Goal: Information Seeking & Learning: Learn about a topic

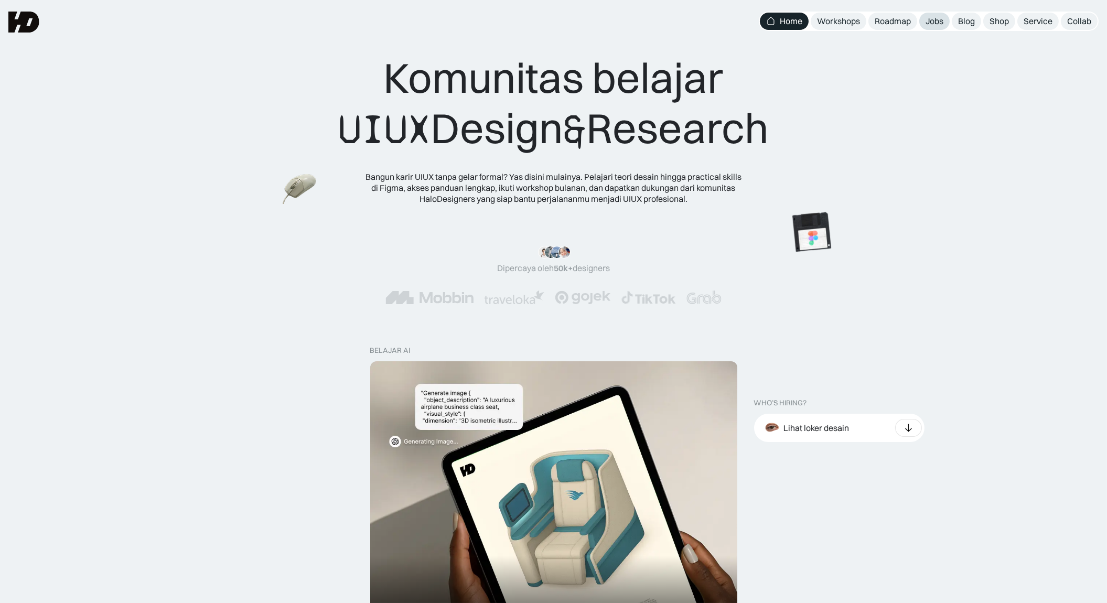
click at [939, 16] on div "Jobs" at bounding box center [934, 21] width 18 height 11
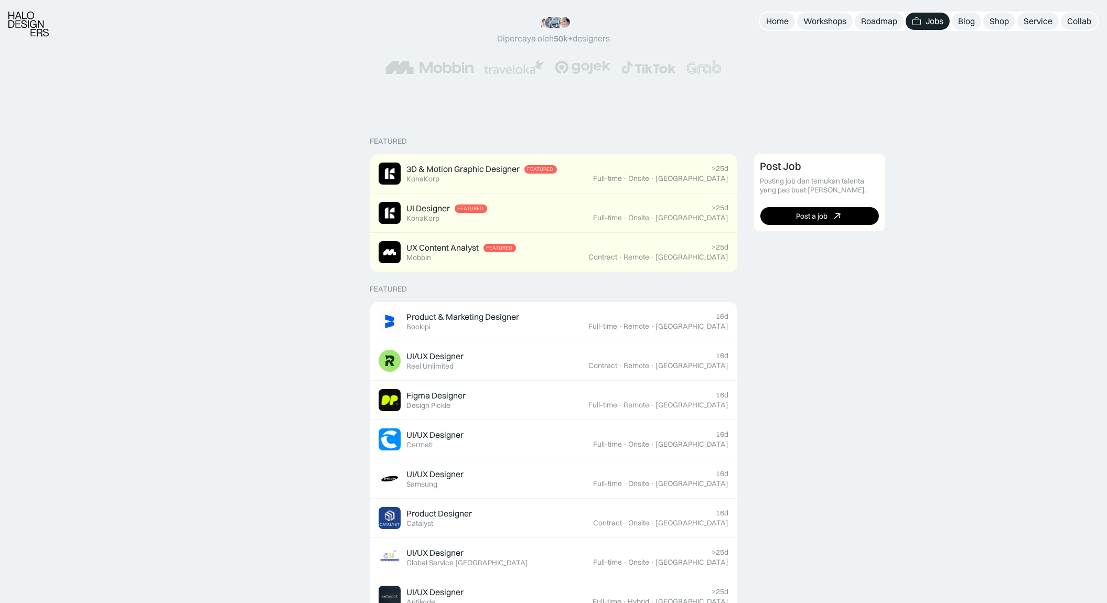
scroll to position [161, 0]
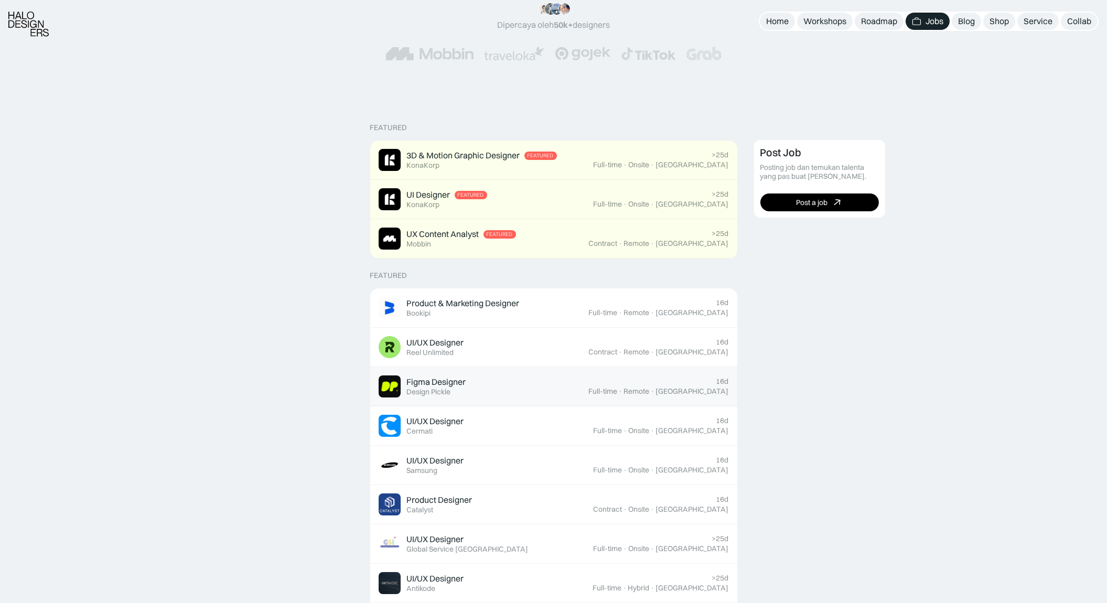
click at [527, 383] on div "Figma Designer Featured Design Pickle" at bounding box center [483, 386] width 210 height 22
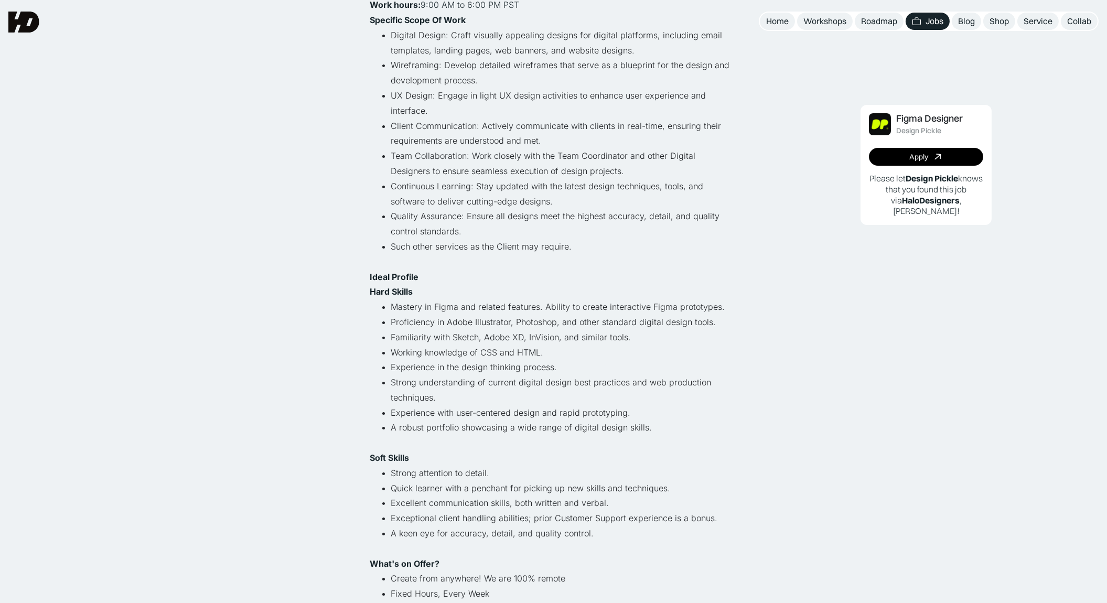
scroll to position [60, 0]
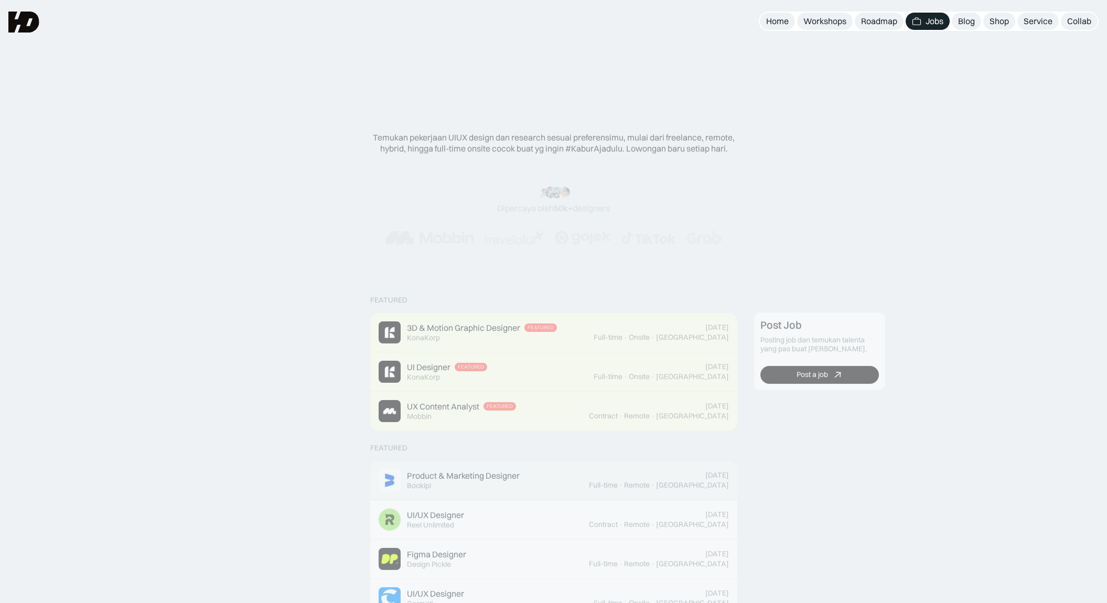
scroll to position [161, 0]
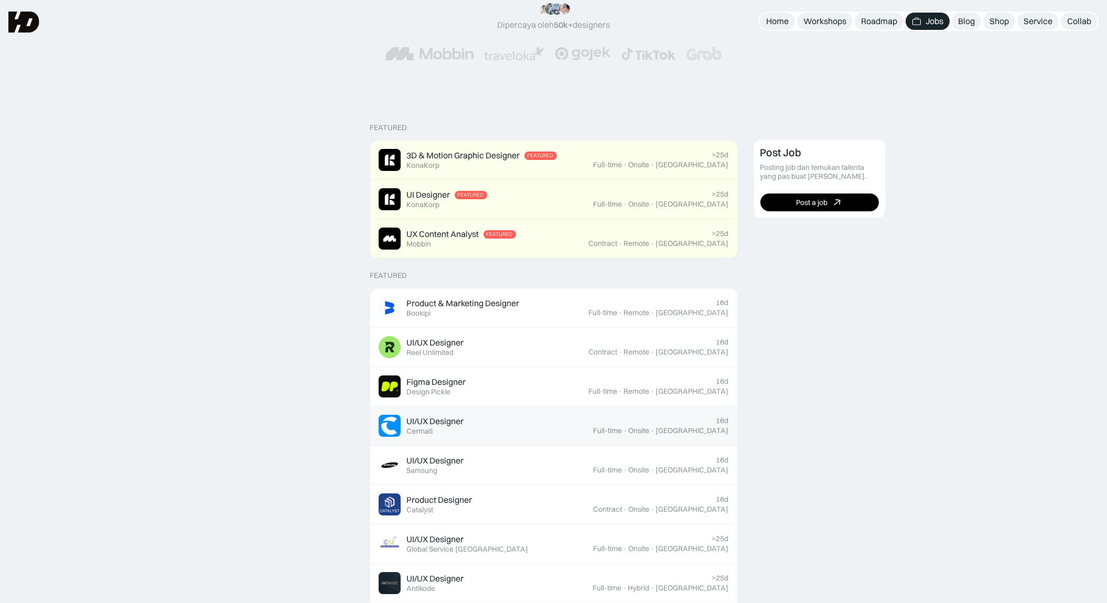
click at [486, 432] on div "UI/UX Designer Featured Cermati" at bounding box center [485, 426] width 215 height 22
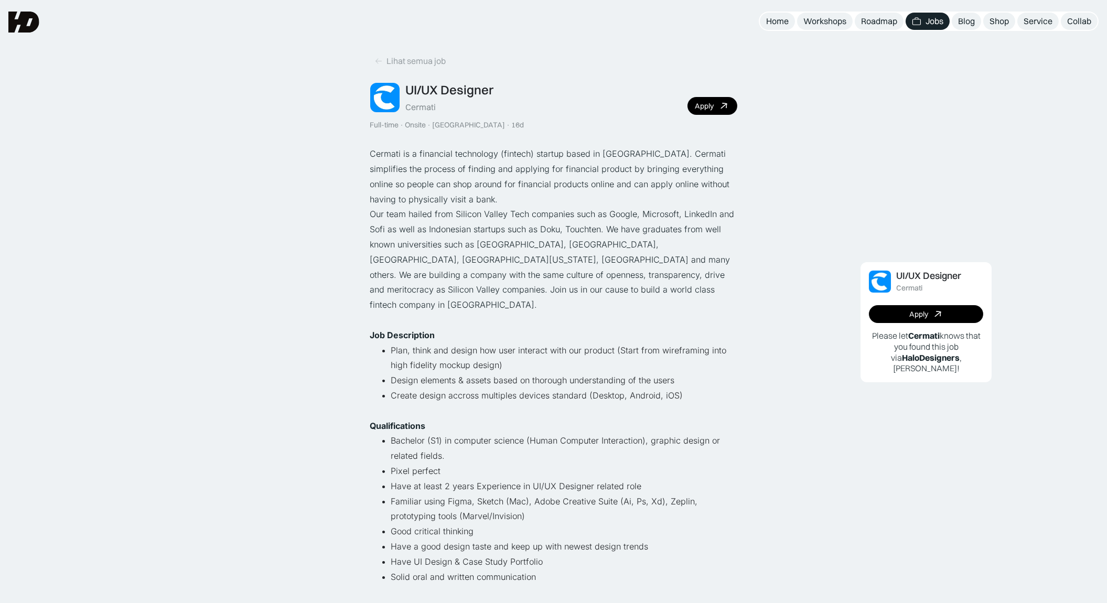
scroll to position [2, 0]
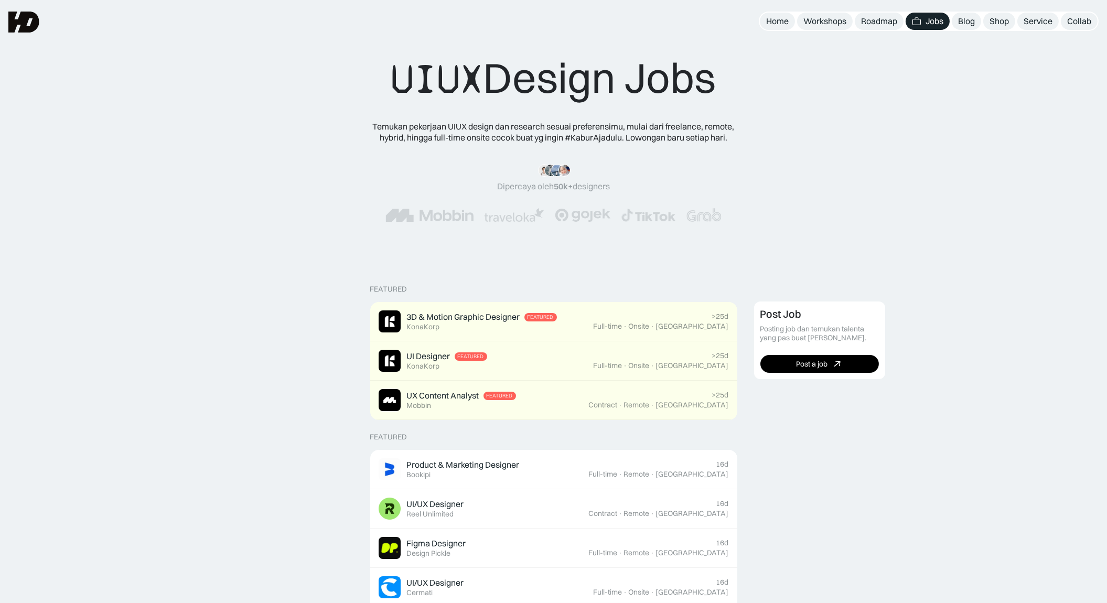
click at [202, 187] on div "“Siang tim HD, mau ngasih kabar kalo mulai minggu depan udah landing my first j…" at bounding box center [553, 193] width 939 height 58
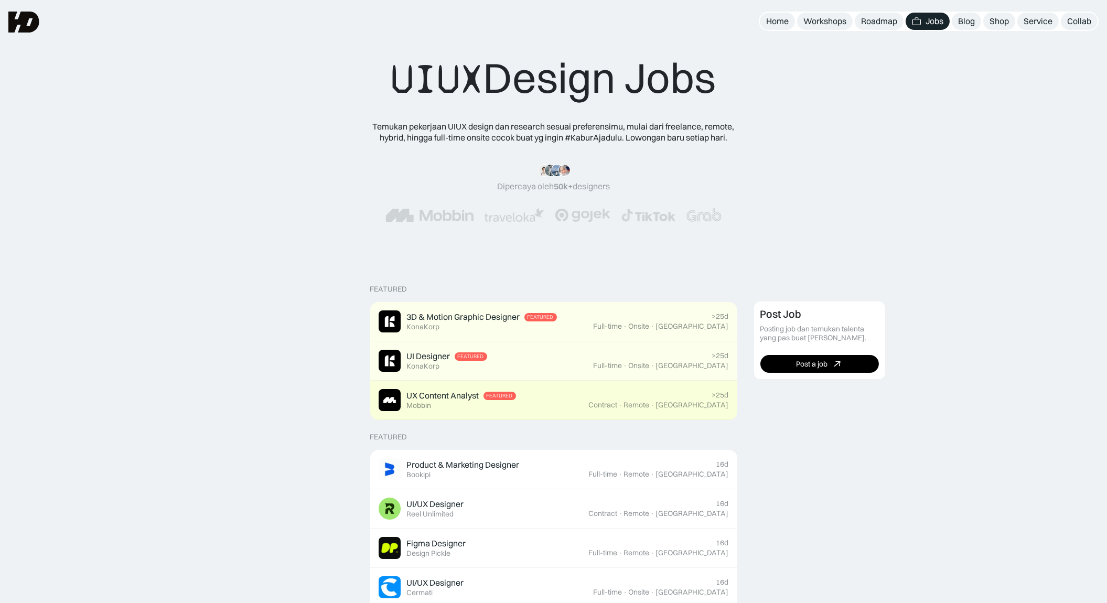
click at [577, 407] on div "UX Content Analyst Featured Mobbin" at bounding box center [483, 400] width 210 height 22
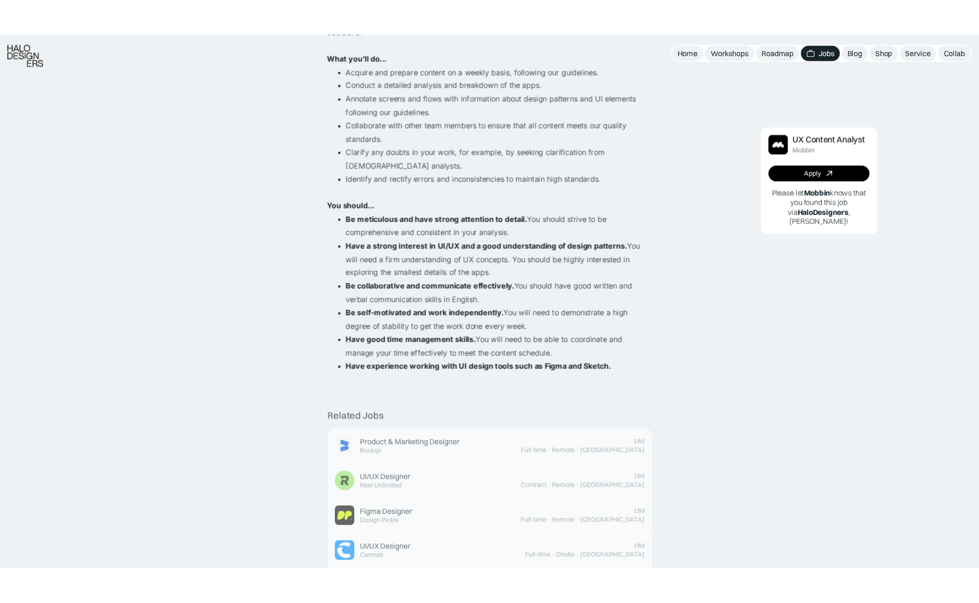
scroll to position [633, 0]
